Goal: Transaction & Acquisition: Purchase product/service

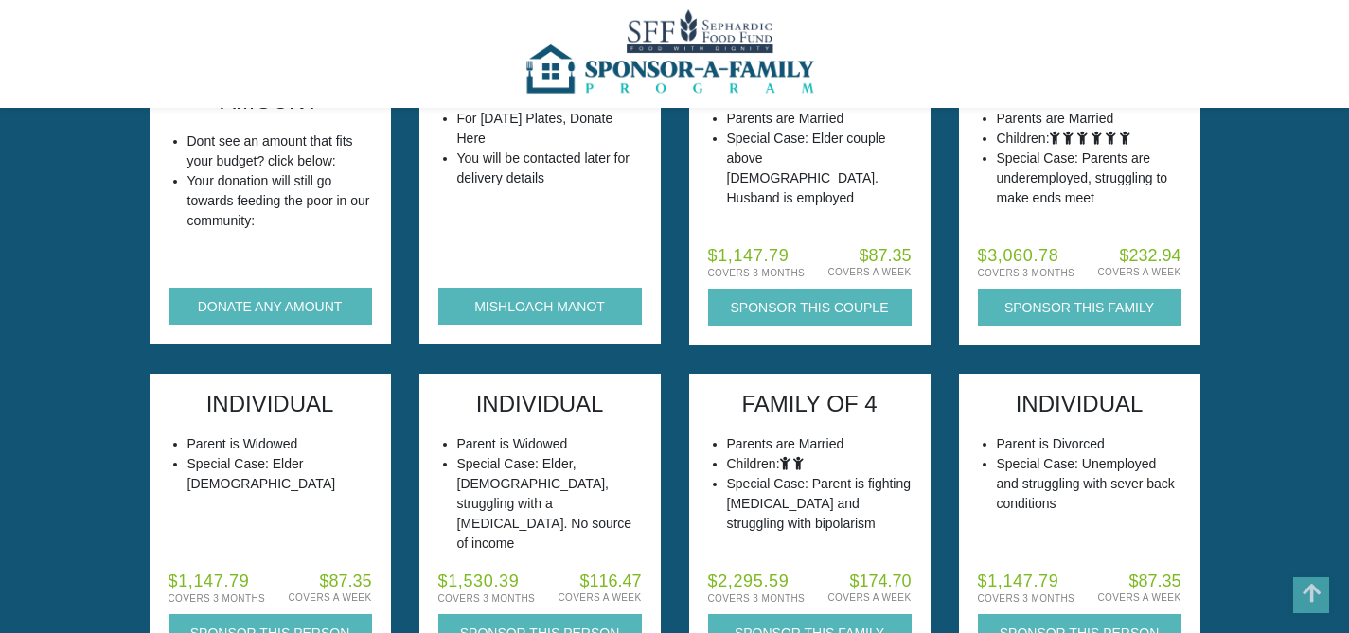
scroll to position [118, 0]
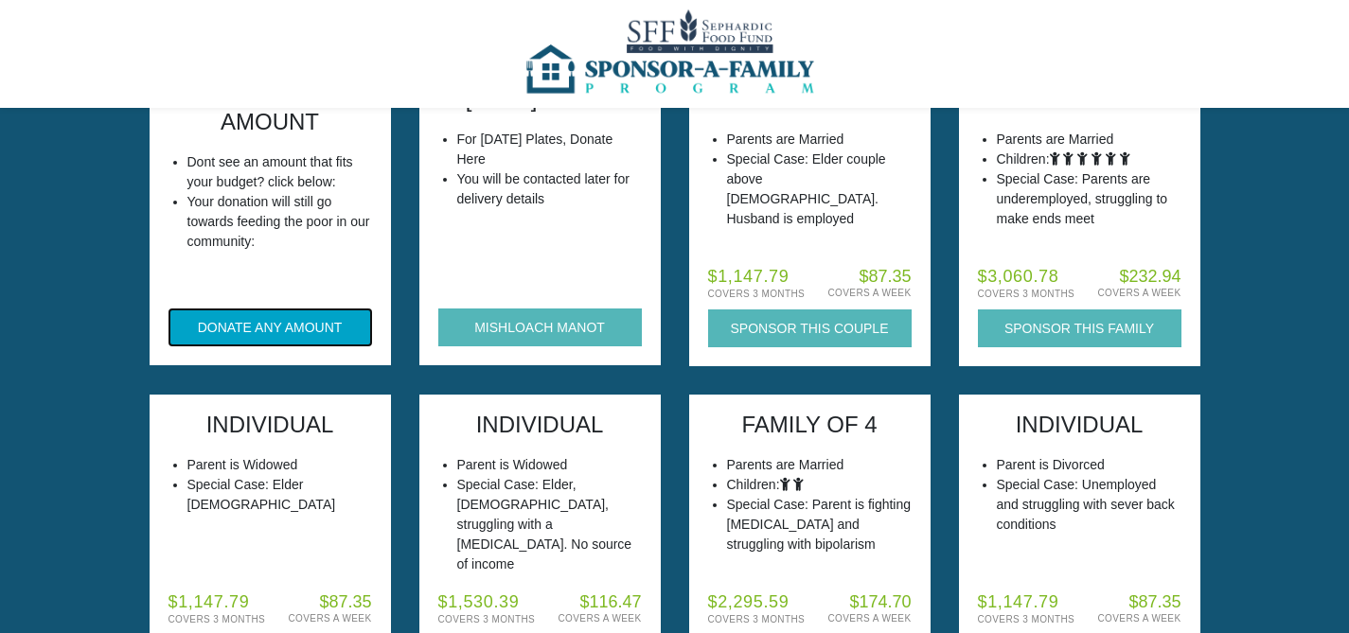
click at [266, 326] on button "DONATE ANY AMOUNT" at bounding box center [270, 328] width 204 height 38
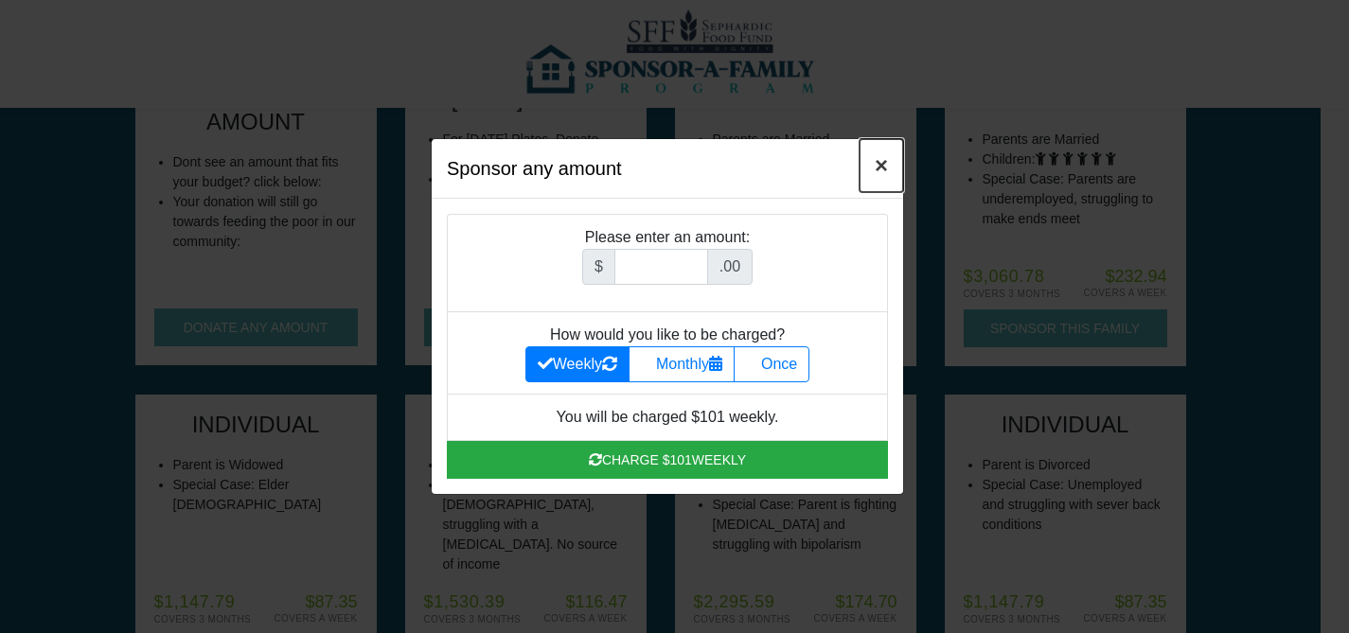
click at [881, 169] on span "×" at bounding box center [881, 165] width 13 height 26
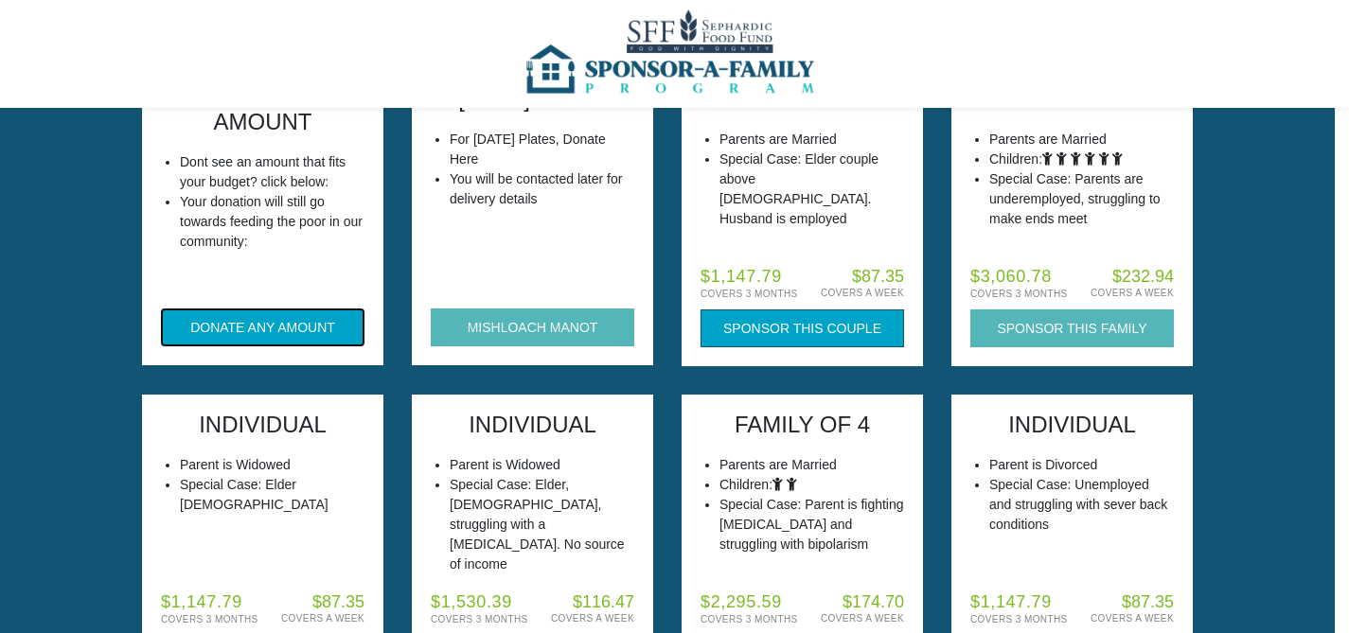
scroll to position [0, 0]
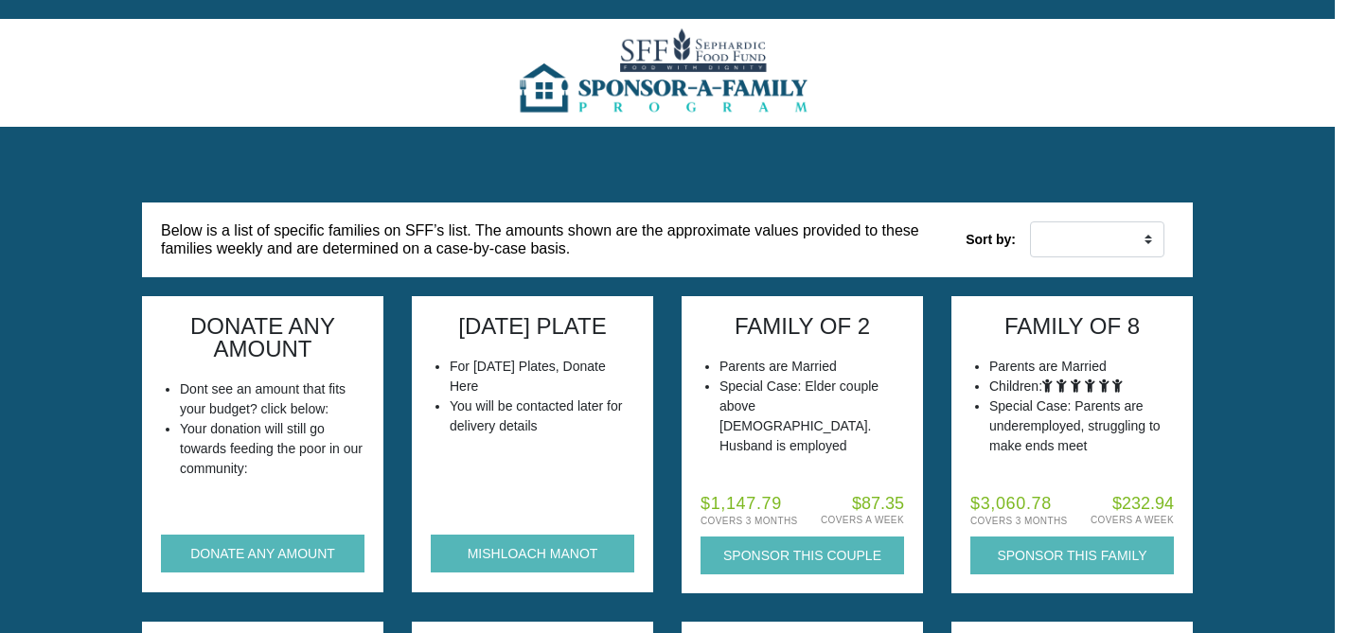
click at [685, 59] on img at bounding box center [668, 73] width 308 height 108
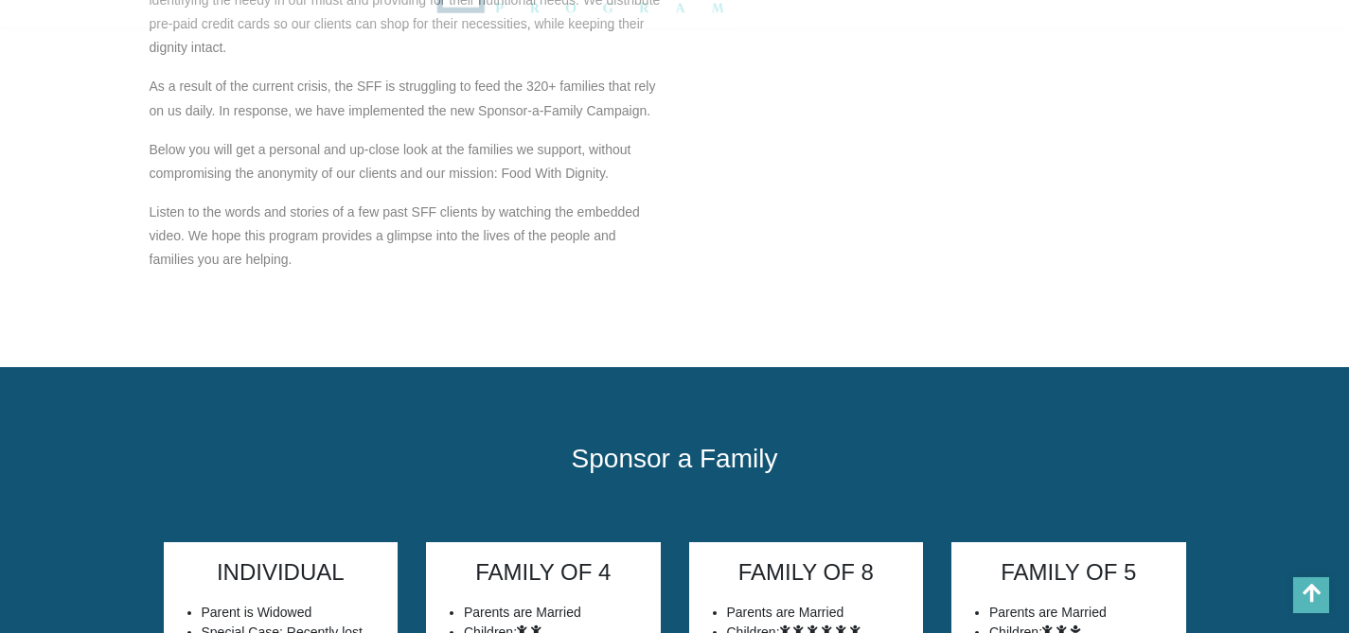
scroll to position [948, 0]
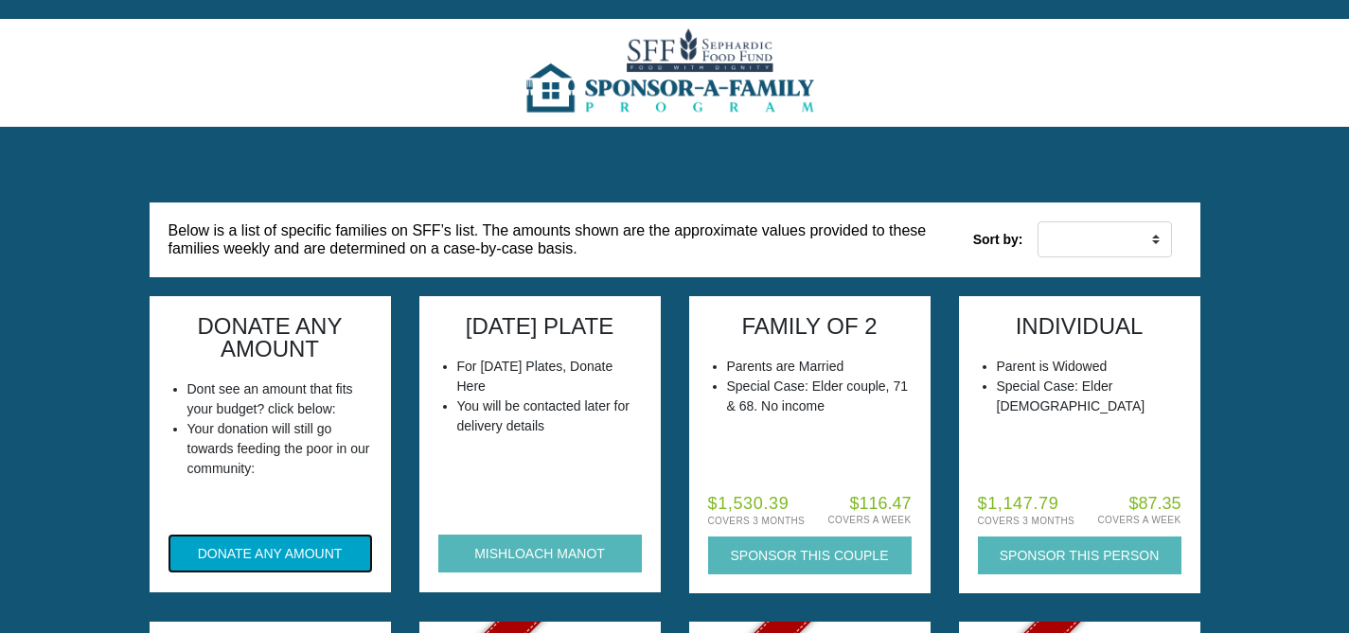
click at [263, 560] on button "DONATE ANY AMOUNT" at bounding box center [270, 554] width 204 height 38
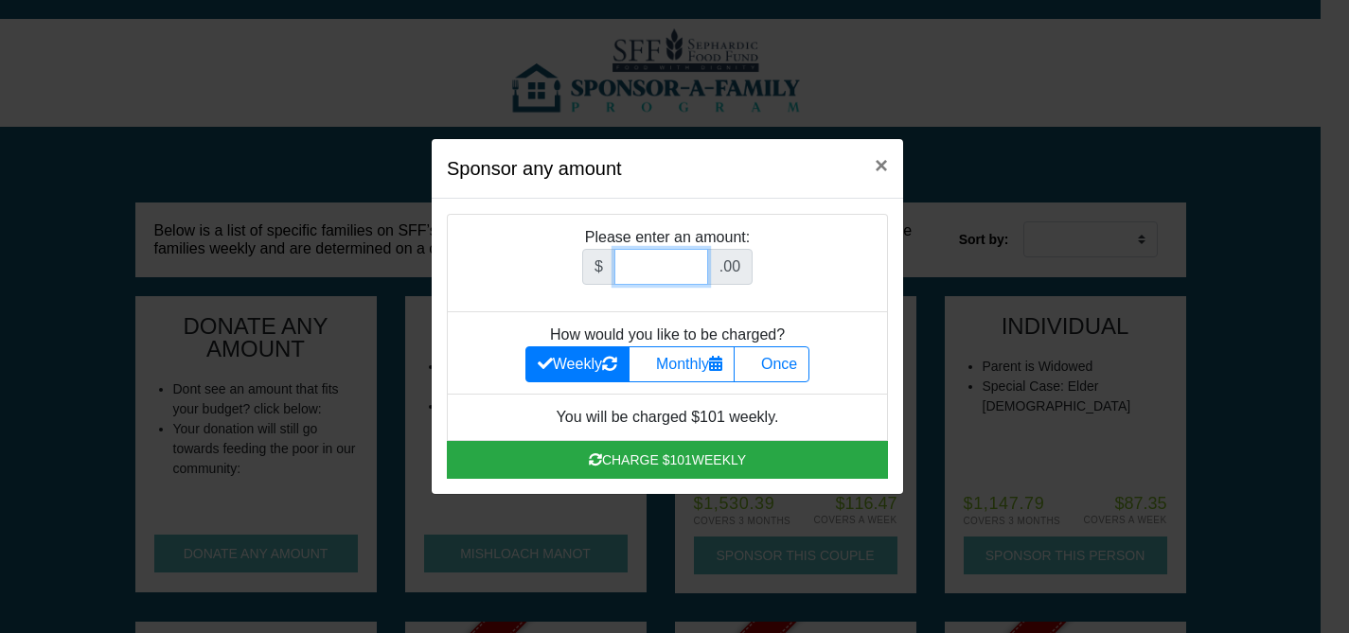
click at [638, 265] on input "Amount (to the nearest dollar)" at bounding box center [661, 267] width 94 height 36
type input "180"
click at [775, 360] on label "Once" at bounding box center [772, 364] width 76 height 36
click at [758, 360] on input "Once" at bounding box center [752, 359] width 12 height 12
radio input "true"
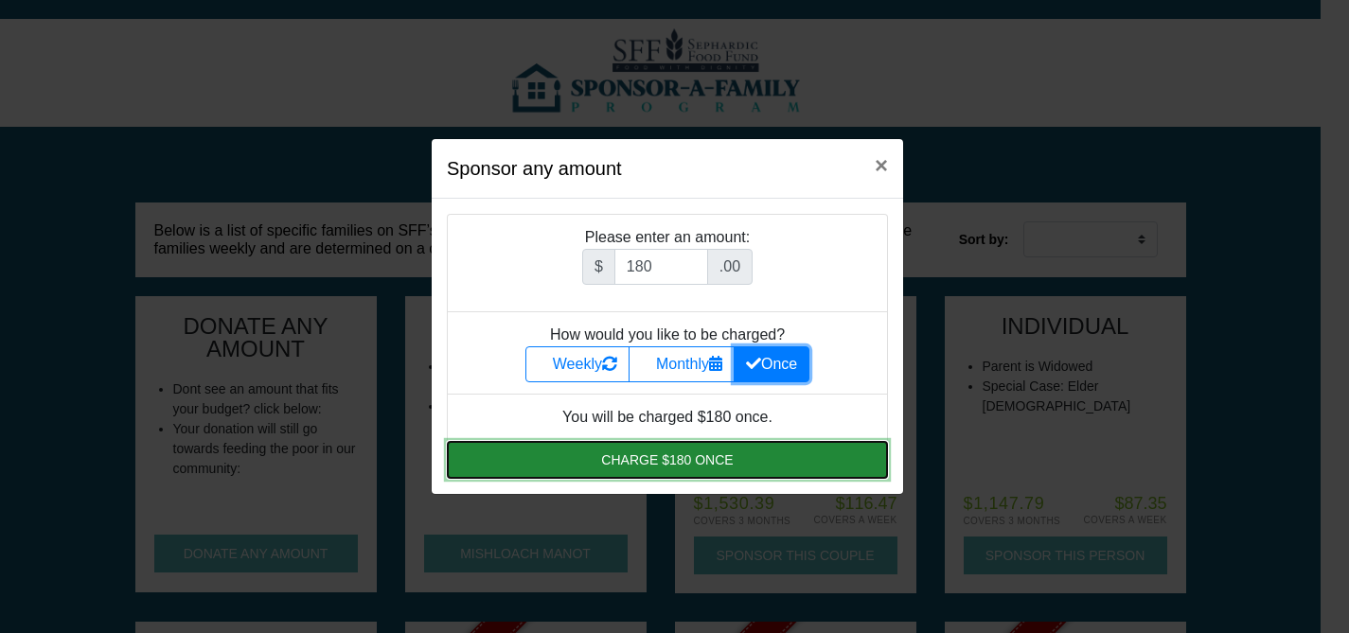
click at [626, 471] on button "Charge $180 once" at bounding box center [667, 460] width 441 height 38
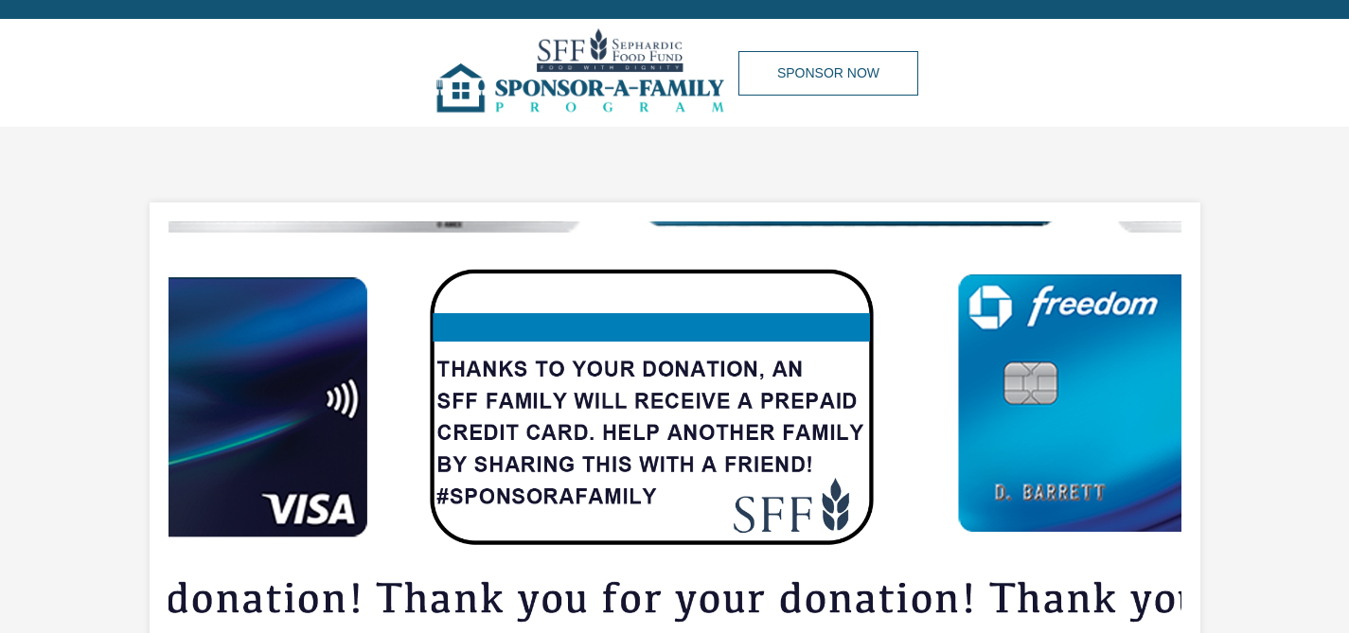
click at [631, 412] on img at bounding box center [674, 434] width 1823 height 767
